Goal: Information Seeking & Learning: Learn about a topic

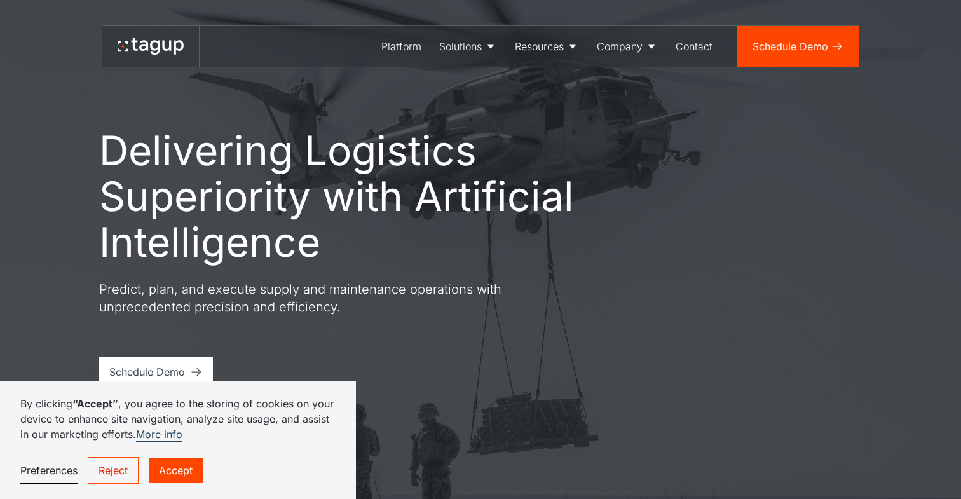
click at [181, 469] on link "Accept" at bounding box center [176, 470] width 54 height 25
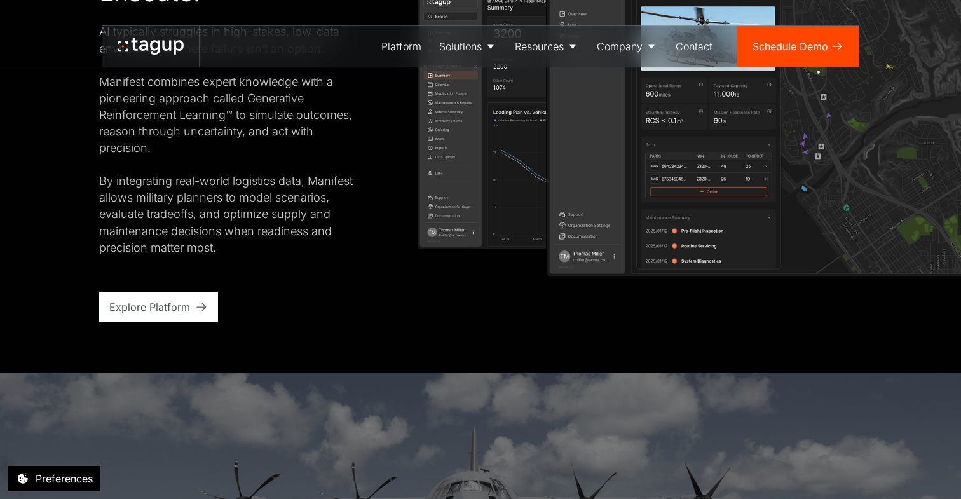
scroll to position [2347, 0]
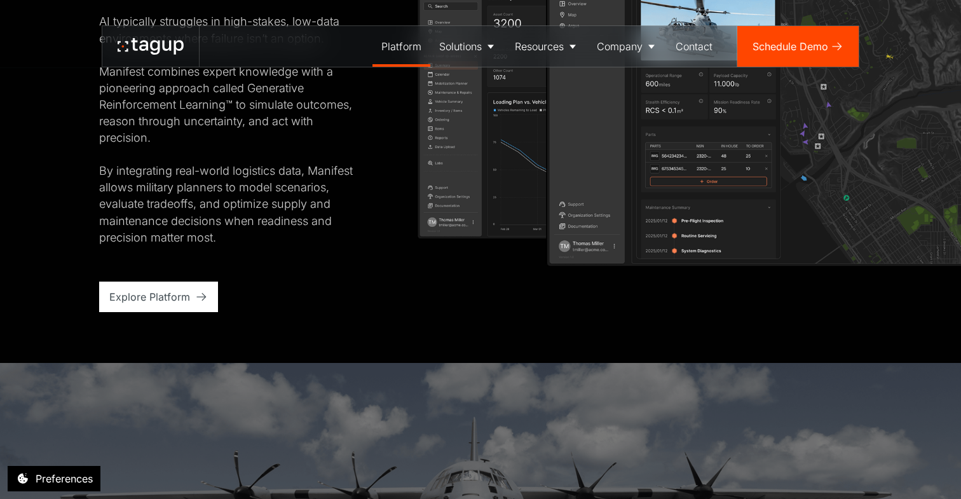
click at [397, 45] on div "Platform" at bounding box center [401, 46] width 40 height 15
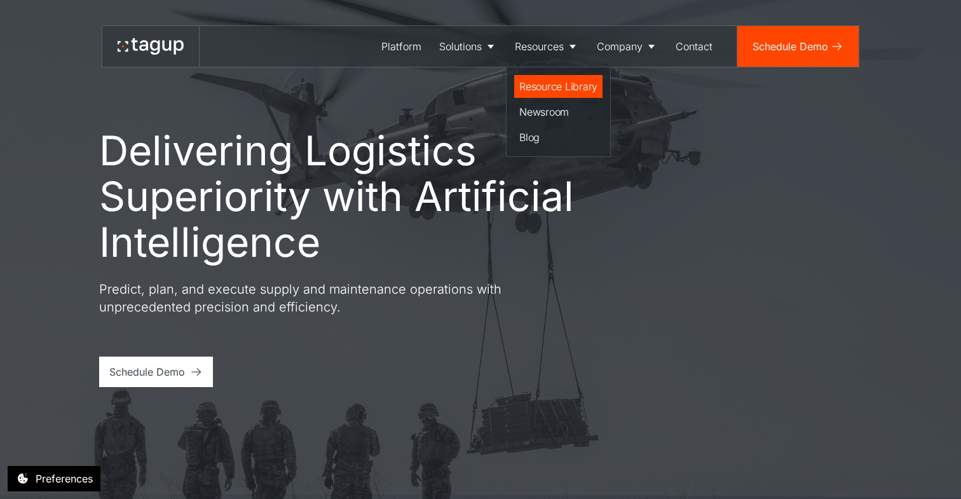
click at [554, 84] on div "Resource Library" at bounding box center [558, 86] width 78 height 15
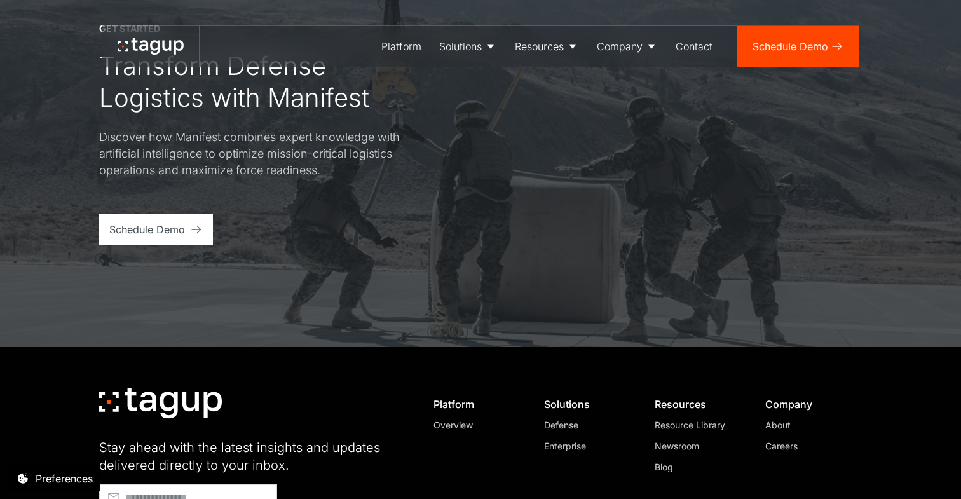
scroll to position [1968, 0]
